Goal: Transaction & Acquisition: Download file/media

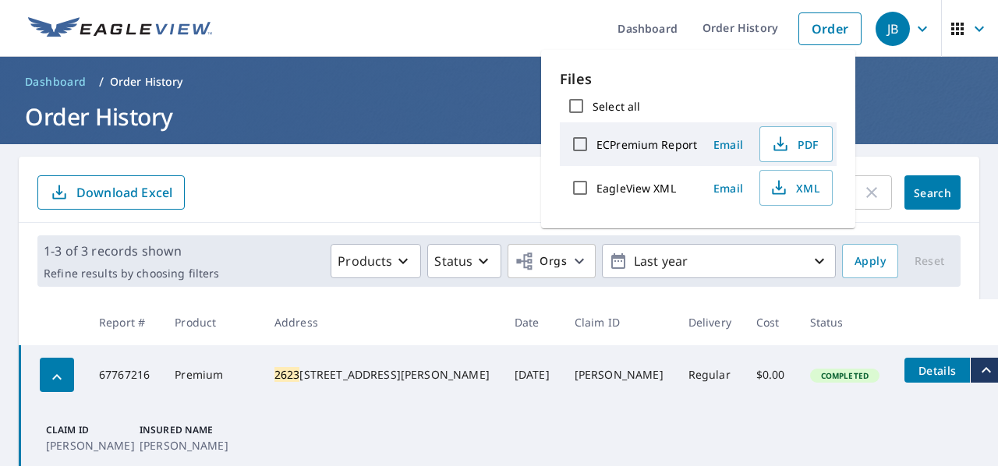
scroll to position [154, 0]
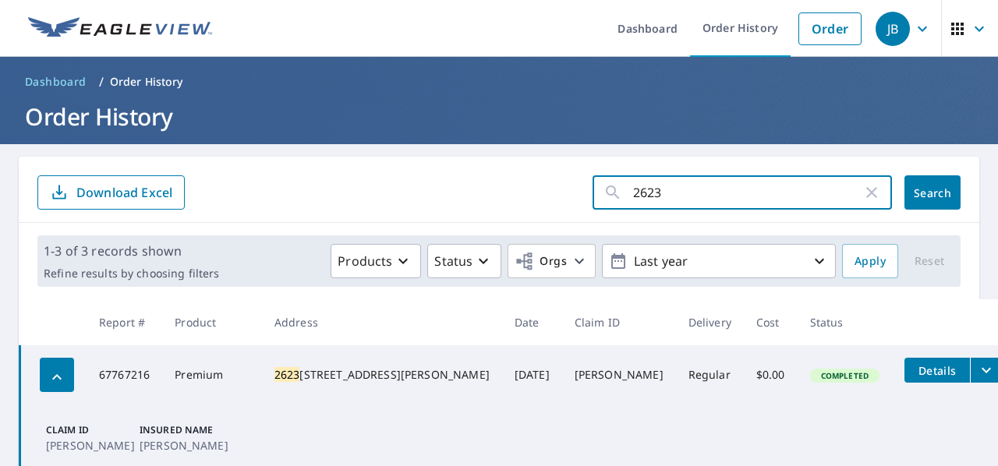
click at [670, 197] on input "2623" at bounding box center [747, 193] width 229 height 44
type input "2"
type input "2034"
click button "Search" at bounding box center [933, 192] width 56 height 34
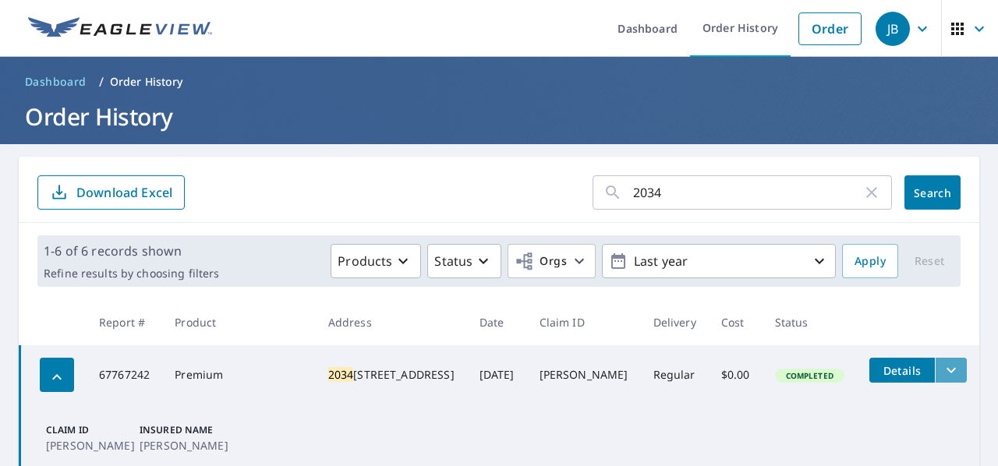
click at [942, 369] on icon "filesDropdownBtn-67767242" at bounding box center [951, 370] width 19 height 19
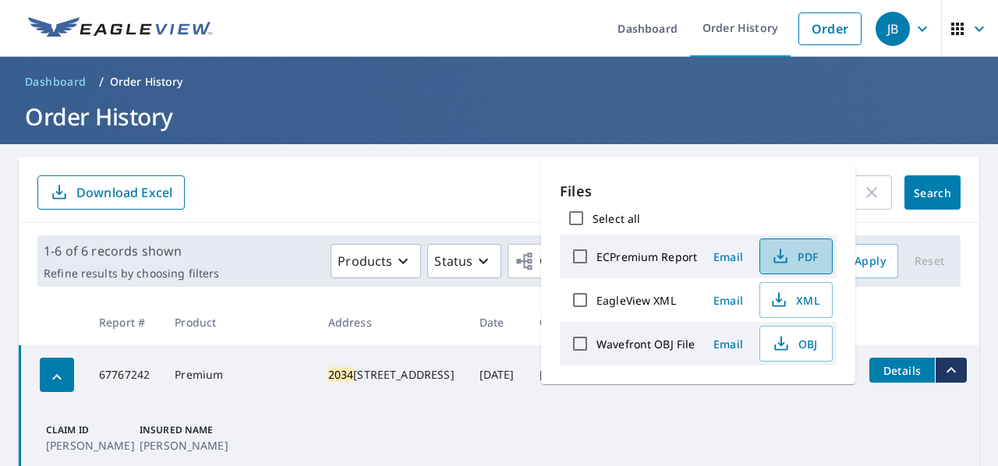
click at [798, 264] on span "PDF" at bounding box center [795, 256] width 50 height 19
